Goal: Check status: Check status

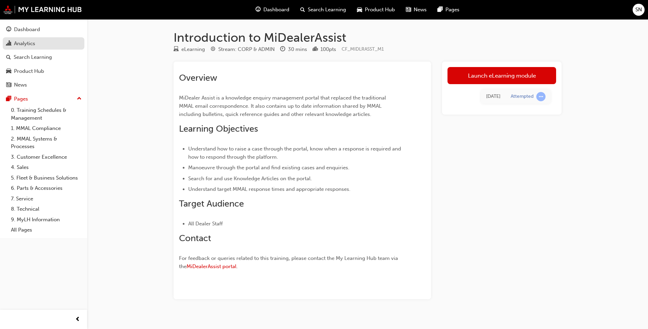
click at [37, 44] on div "Analytics" at bounding box center [43, 43] width 75 height 9
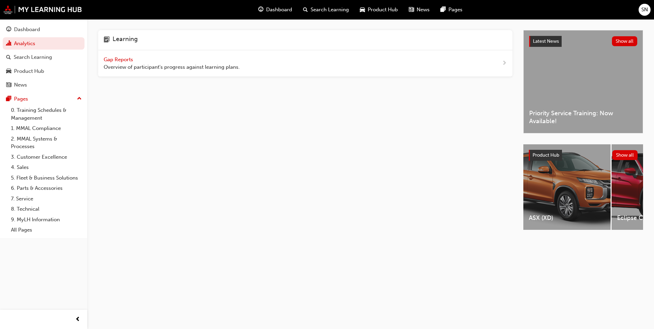
click at [115, 62] on span "Gap Reports" at bounding box center [119, 59] width 31 height 6
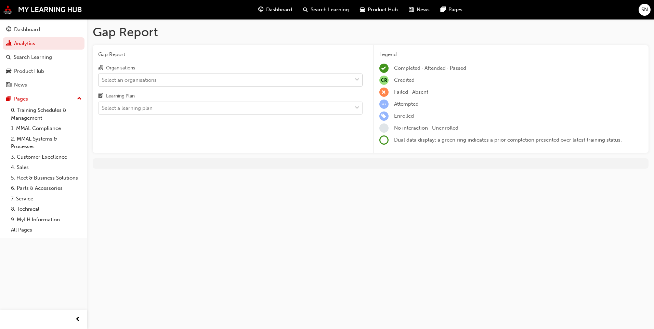
click at [158, 83] on div "Select an organisations" at bounding box center [224, 80] width 253 height 12
click at [103, 82] on input "Organisations Select an organisations" at bounding box center [102, 80] width 1 height 6
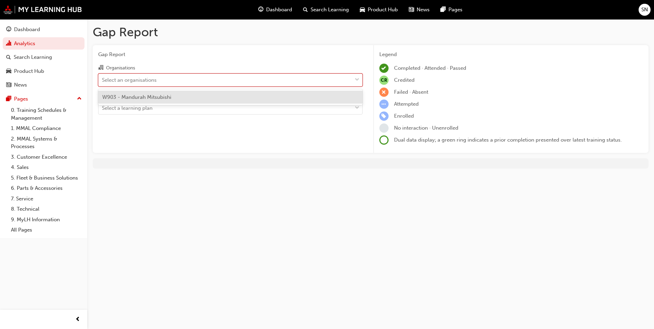
click at [161, 93] on div "W903 - Mandurah Mitsubishi" at bounding box center [230, 97] width 264 height 13
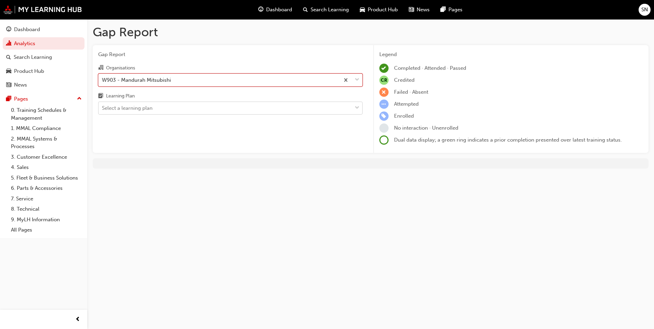
click at [159, 107] on div "Select a learning plan" at bounding box center [224, 108] width 253 height 12
click at [103, 107] on input "Learning Plan Select a learning plan" at bounding box center [102, 108] width 1 height 6
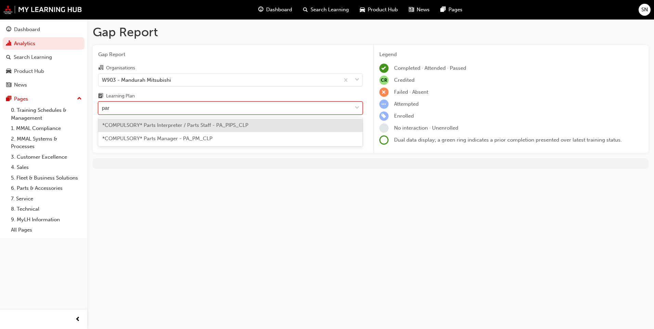
type input "part"
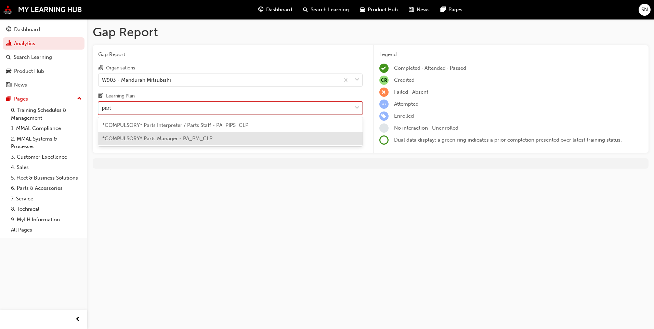
click at [171, 137] on span "*COMPULSORY* Parts Manager - PA_PM_CLP" at bounding box center [157, 138] width 110 height 6
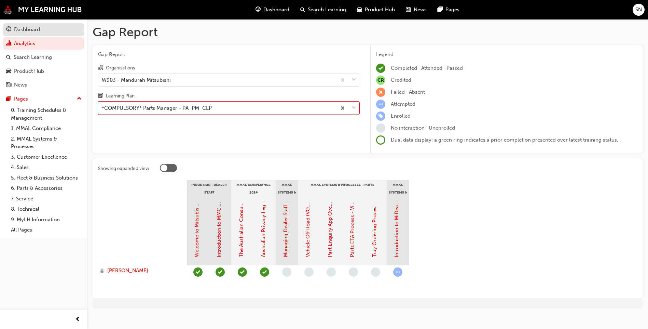
click at [30, 32] on div "Dashboard" at bounding box center [27, 30] width 26 height 8
